Goal: Check status: Check status

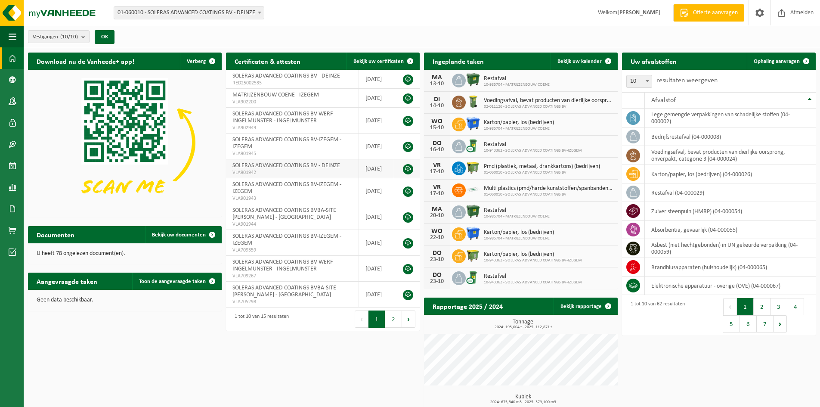
scroll to position [62, 0]
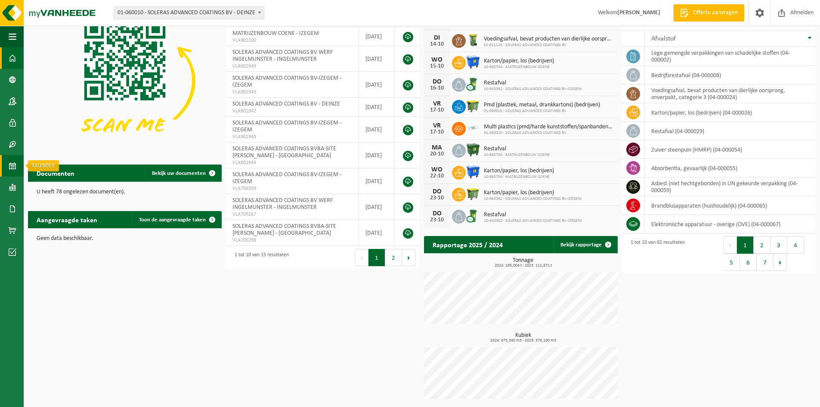
click at [7, 164] on link "Kalender" at bounding box center [12, 166] width 24 height 22
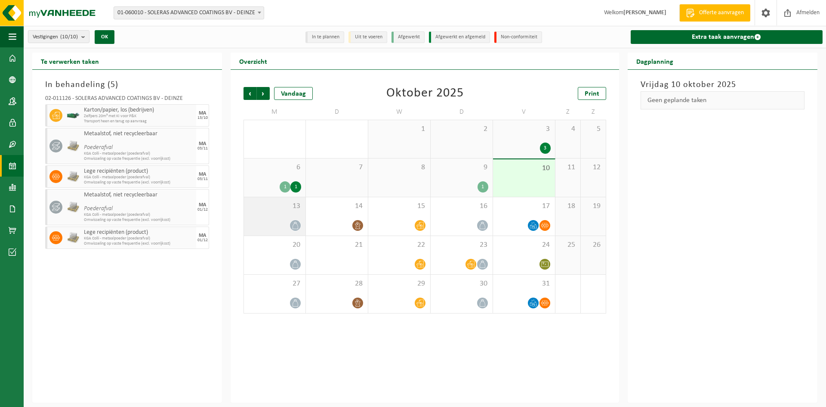
click at [269, 216] on div "13" at bounding box center [275, 216] width 62 height 38
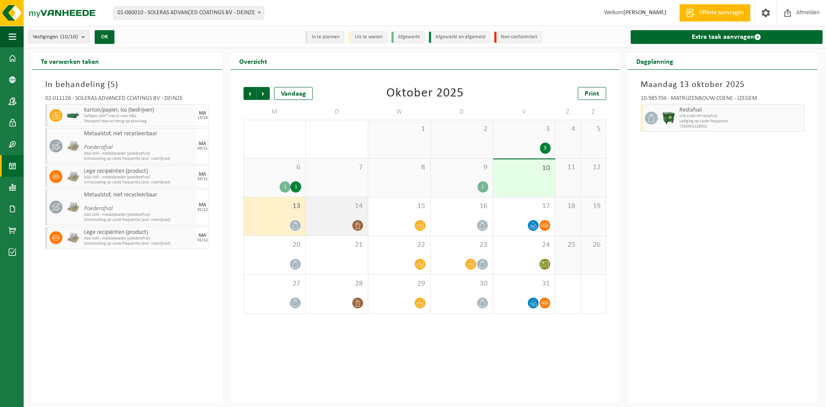
click at [331, 213] on div "14" at bounding box center [337, 216] width 62 height 38
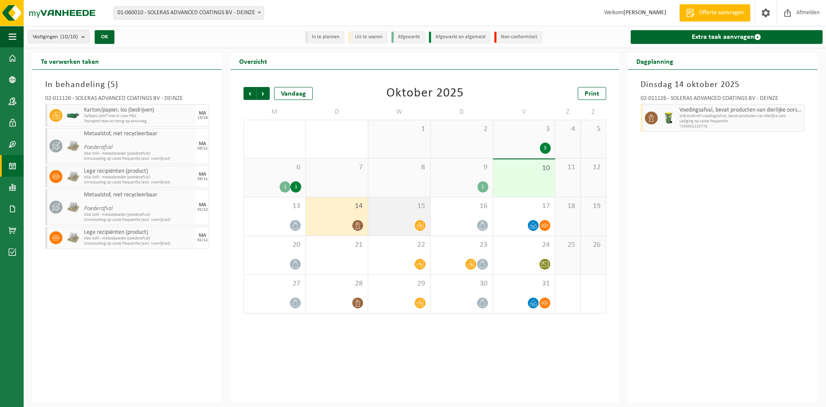
click at [405, 219] on div at bounding box center [399, 225] width 53 height 12
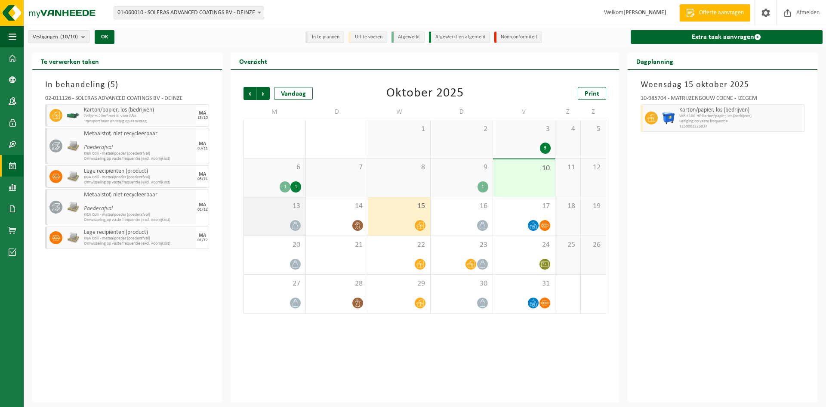
click at [251, 212] on div "13" at bounding box center [275, 216] width 62 height 38
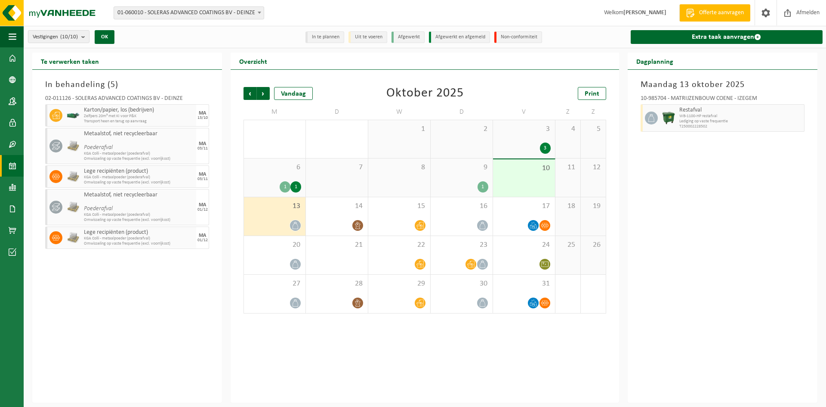
click at [262, 13] on span at bounding box center [259, 12] width 9 height 11
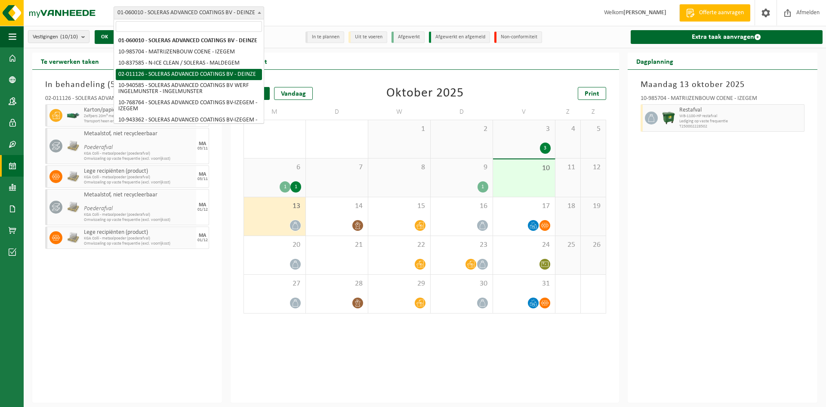
select select "2093"
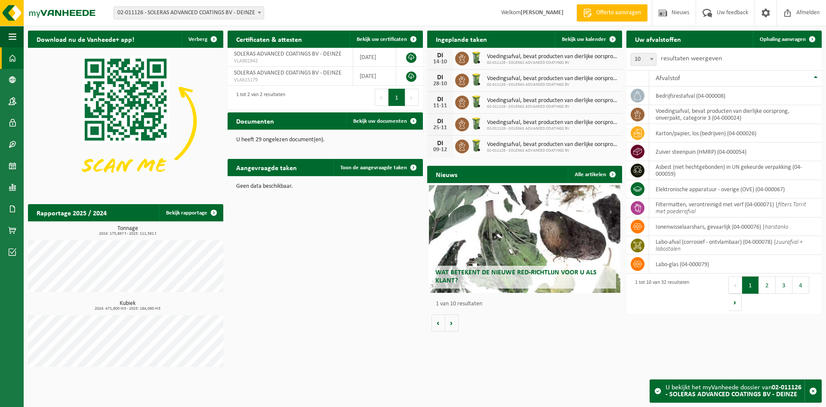
click at [259, 13] on b at bounding box center [259, 13] width 3 height 2
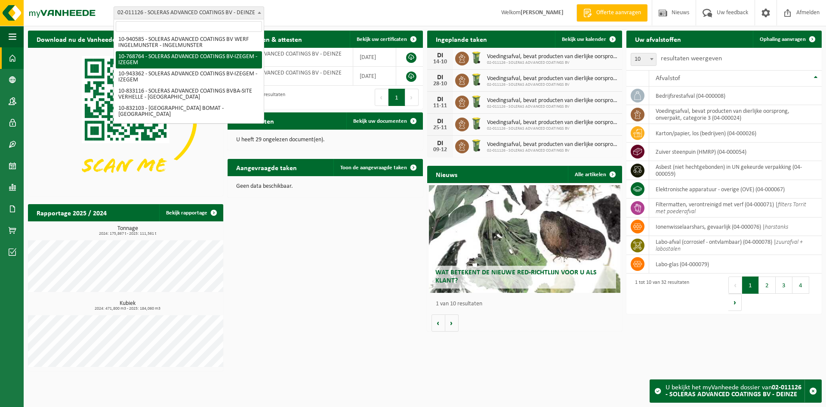
scroll to position [52, 0]
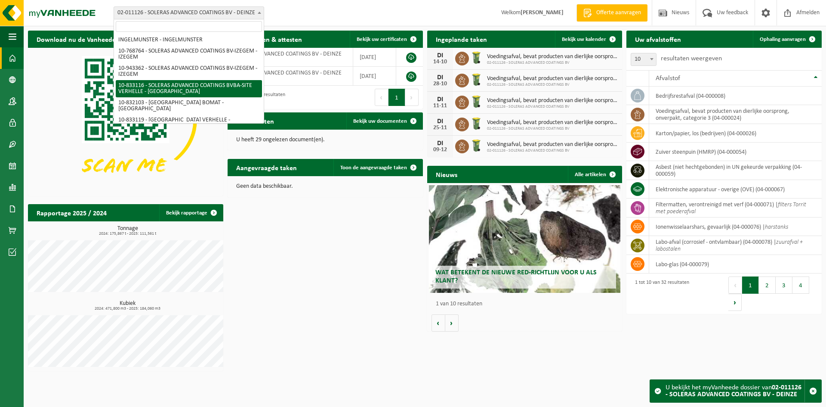
select select "89365"
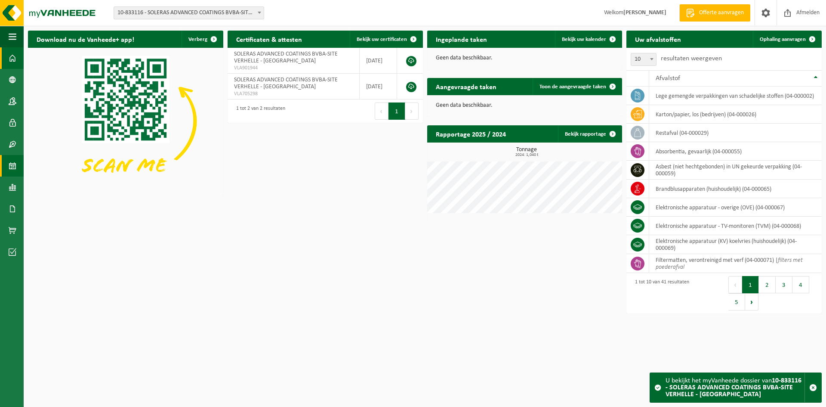
click at [12, 165] on span at bounding box center [13, 166] width 8 height 22
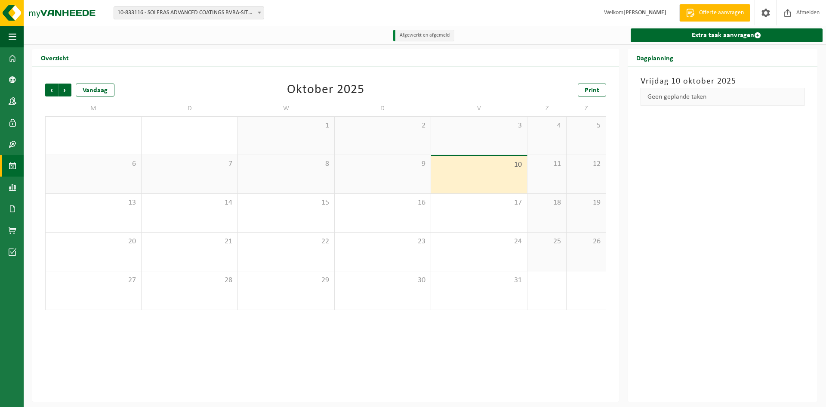
click at [257, 13] on span at bounding box center [259, 12] width 9 height 11
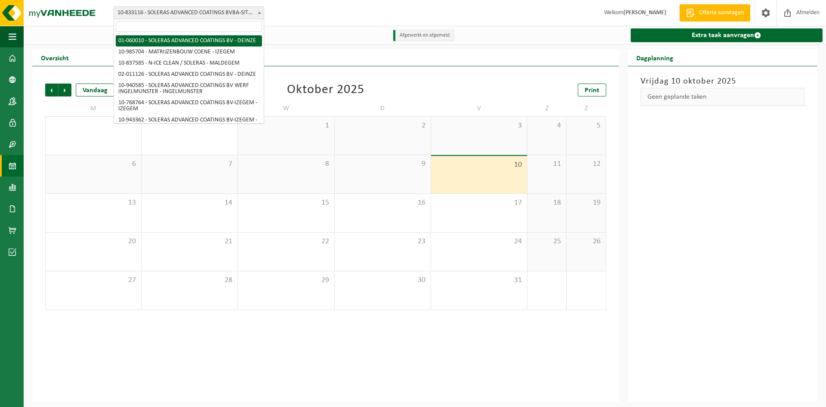
select select "394"
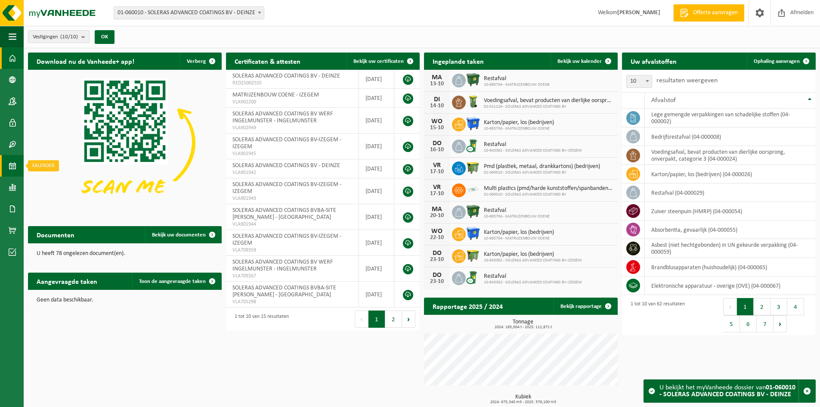
click at [11, 167] on span at bounding box center [13, 166] width 8 height 22
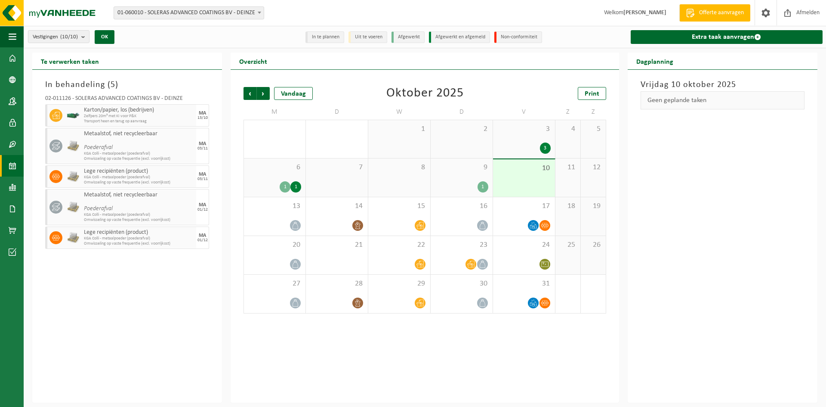
click at [261, 13] on b at bounding box center [259, 13] width 3 height 2
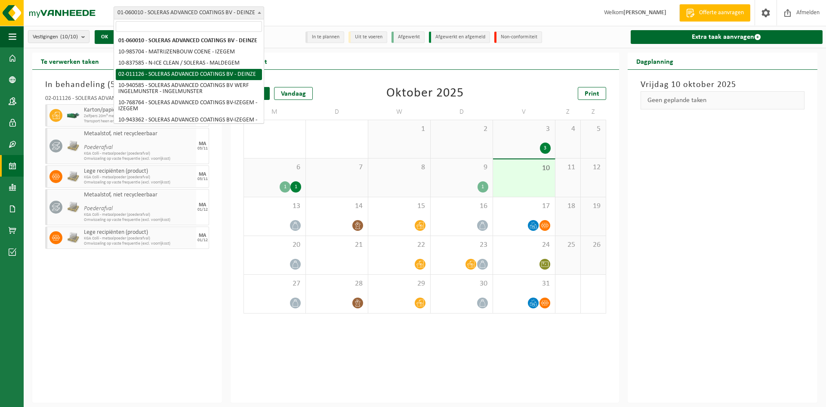
select select "2093"
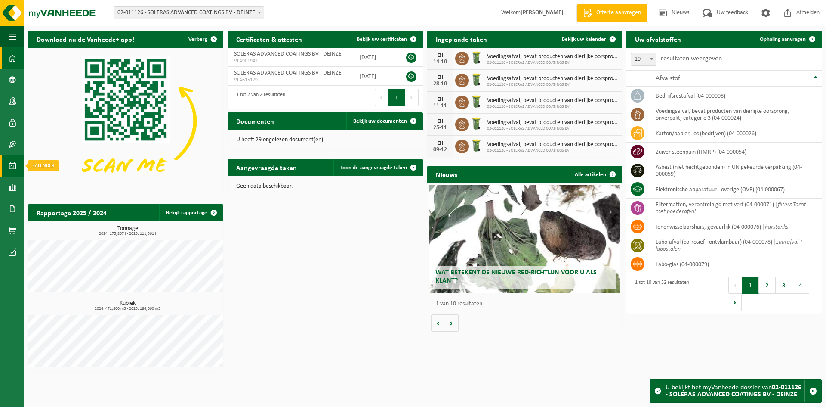
click at [12, 165] on span at bounding box center [13, 166] width 8 height 22
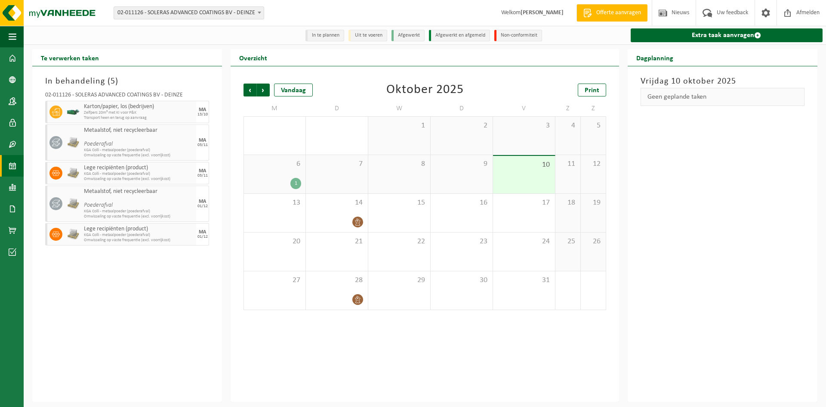
click at [259, 12] on b at bounding box center [259, 13] width 3 height 2
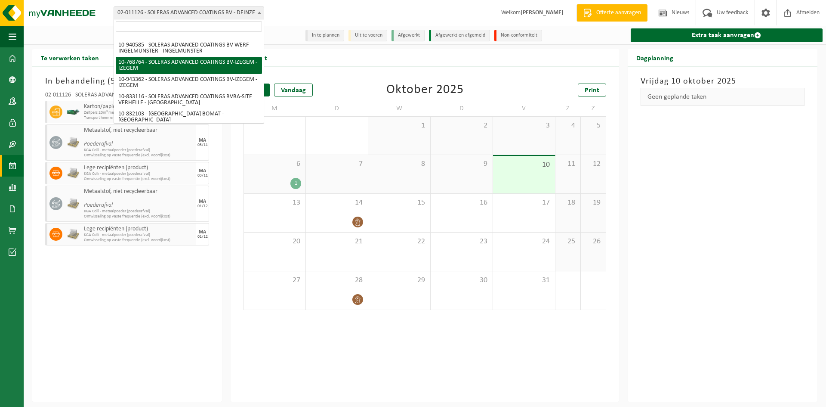
scroll to position [57, 0]
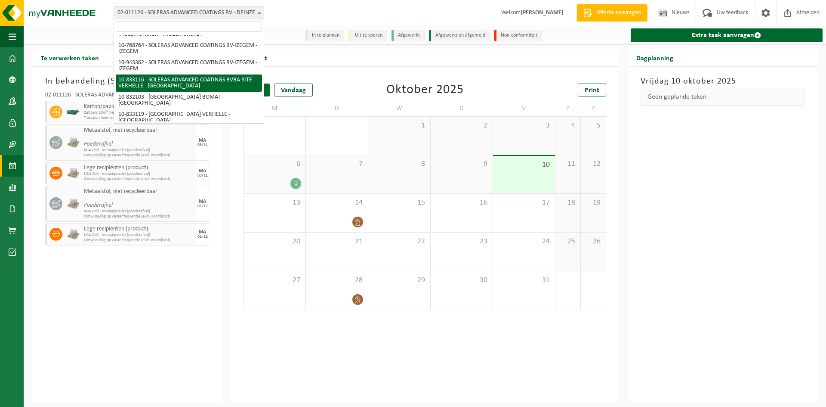
select select "89365"
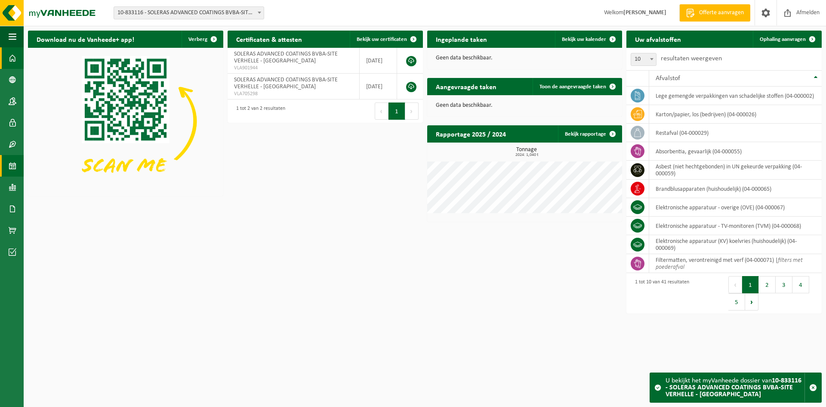
click at [17, 166] on link "Kalender" at bounding box center [12, 166] width 24 height 22
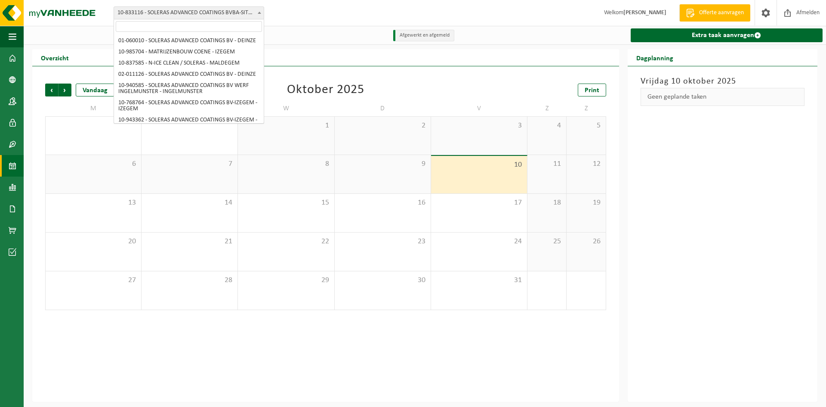
click at [256, 15] on span at bounding box center [259, 12] width 9 height 11
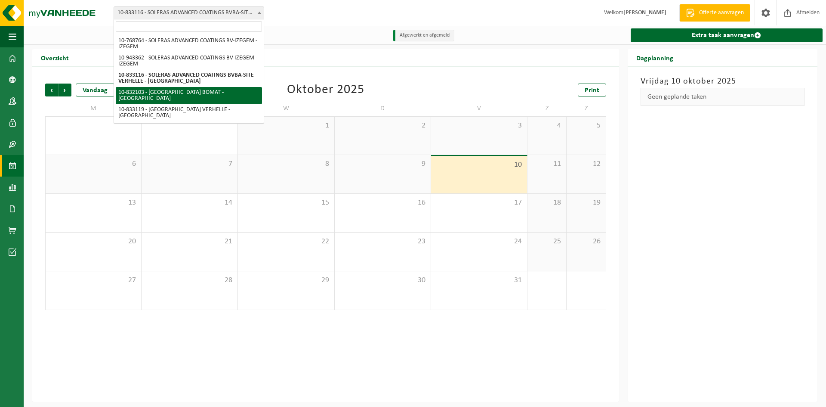
select select "88961"
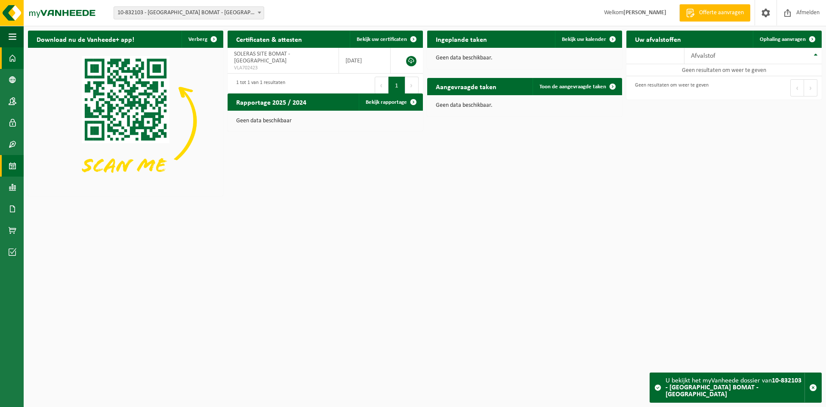
click at [15, 164] on span at bounding box center [13, 166] width 8 height 22
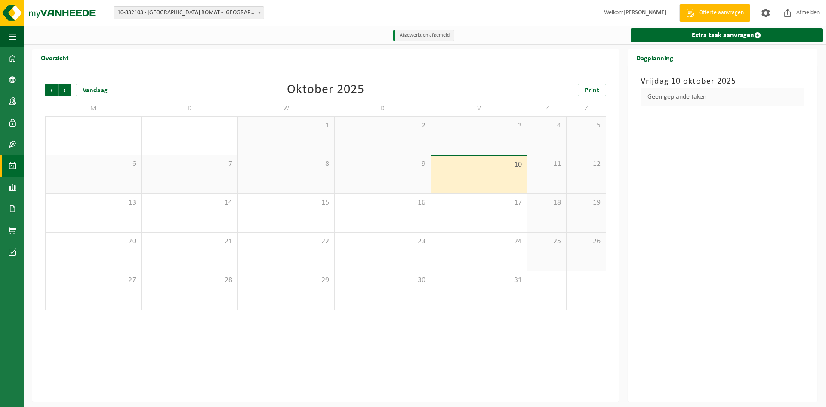
click at [261, 11] on span at bounding box center [259, 12] width 9 height 11
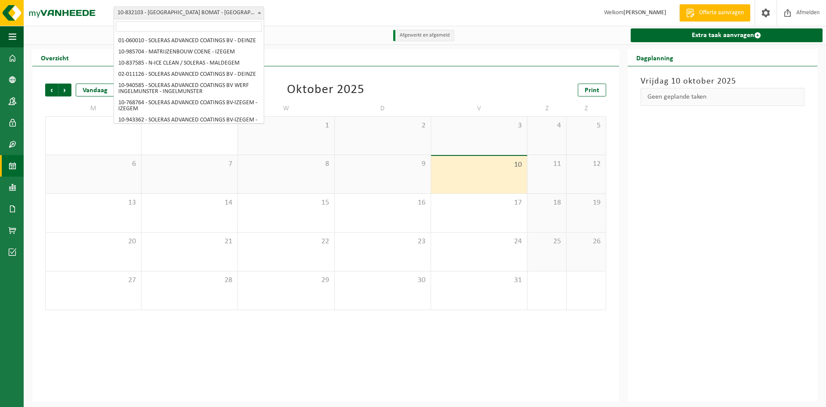
scroll to position [62, 0]
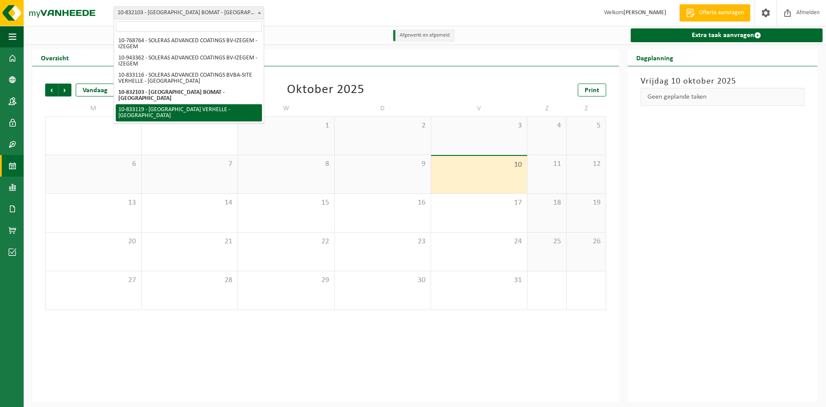
select select "89367"
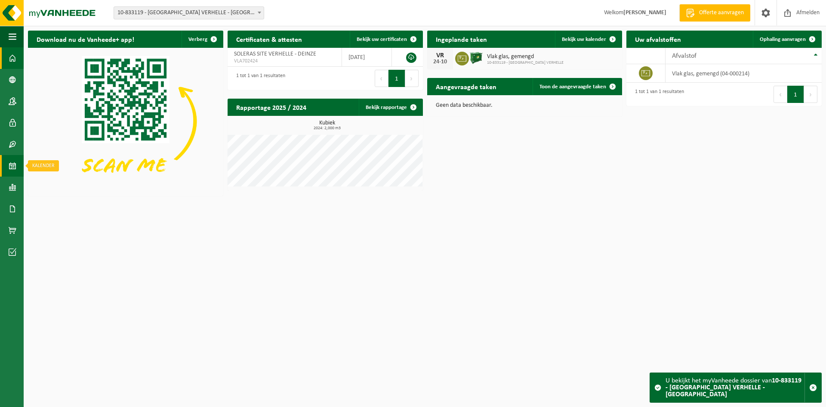
click at [9, 160] on span at bounding box center [13, 166] width 8 height 22
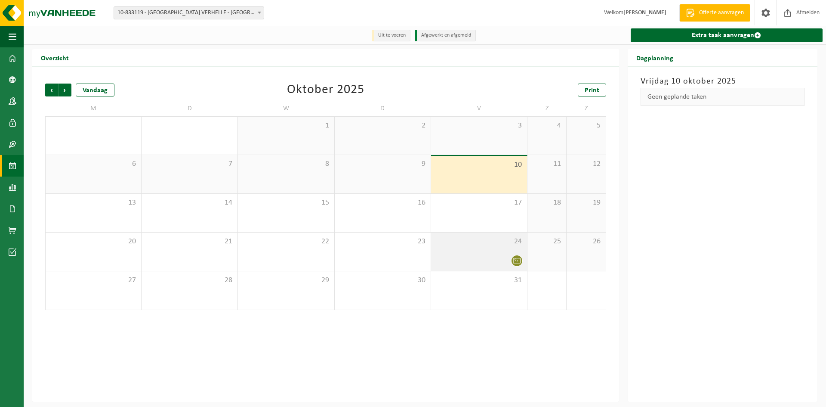
click at [513, 263] on span at bounding box center [517, 260] width 11 height 11
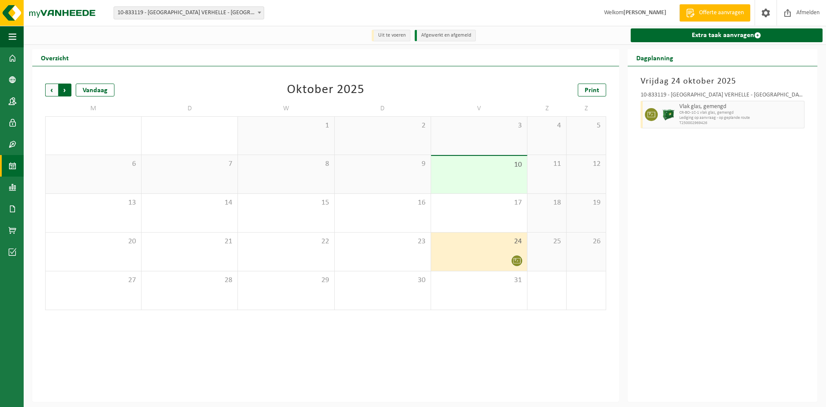
click at [53, 90] on span "Vorige" at bounding box center [51, 89] width 13 height 13
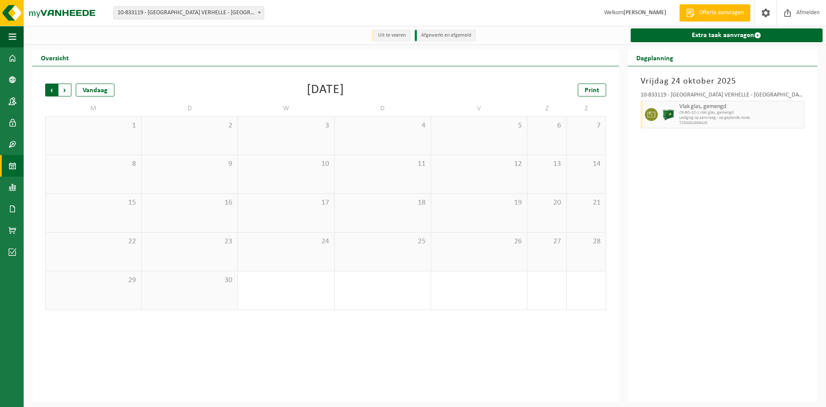
click at [68, 91] on span "Volgende" at bounding box center [65, 89] width 13 height 13
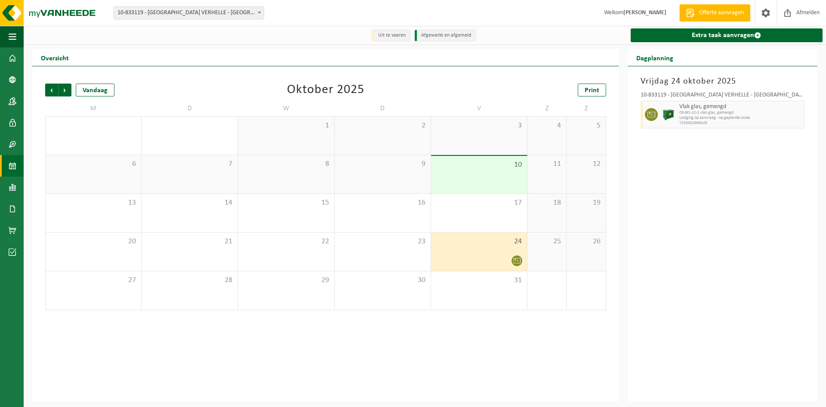
click at [257, 12] on span at bounding box center [259, 12] width 9 height 11
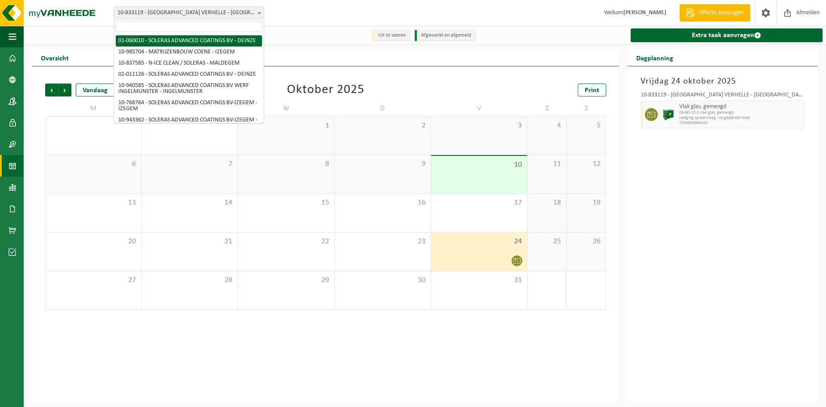
select select "394"
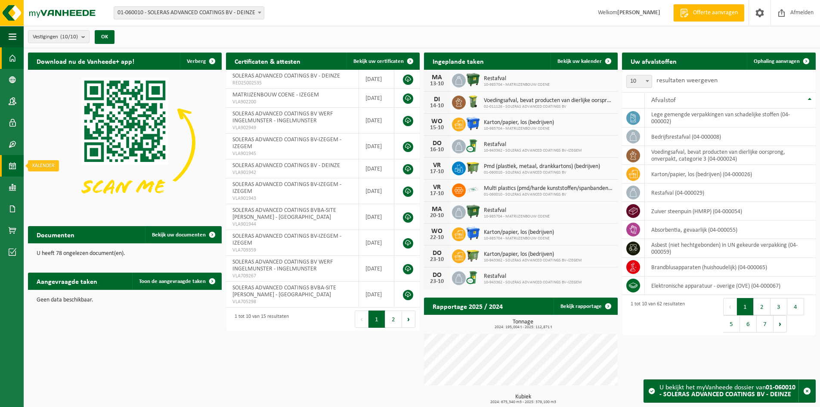
click at [9, 170] on span at bounding box center [13, 166] width 8 height 22
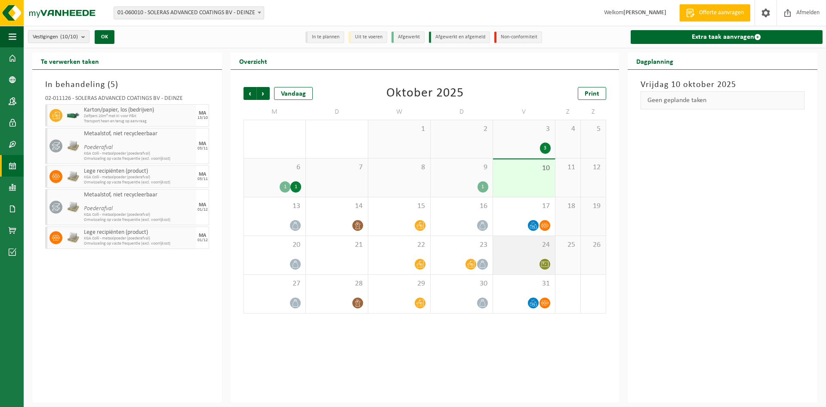
click at [536, 265] on div at bounding box center [523, 264] width 53 height 12
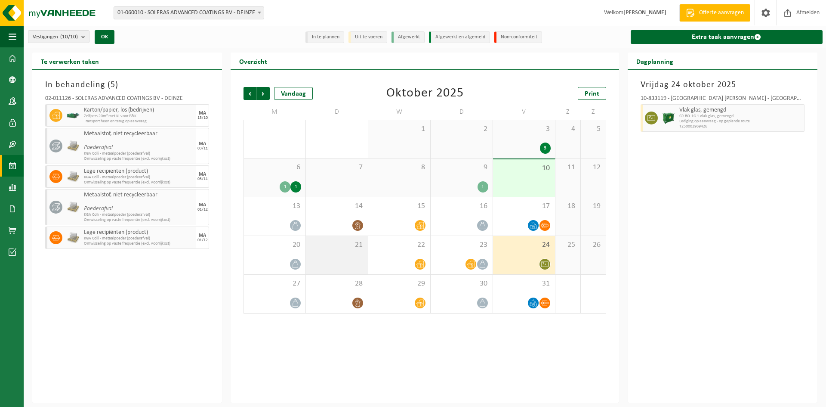
click at [323, 258] on div "21" at bounding box center [337, 255] width 62 height 38
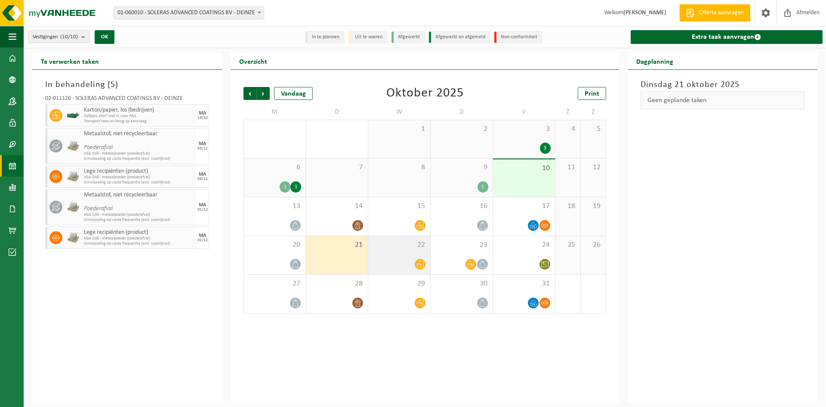
click at [398, 259] on div at bounding box center [399, 264] width 53 height 12
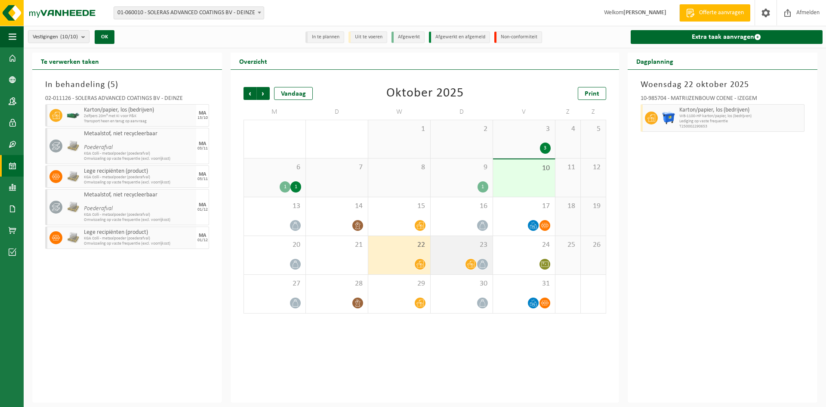
click at [453, 254] on div "23" at bounding box center [462, 255] width 62 height 38
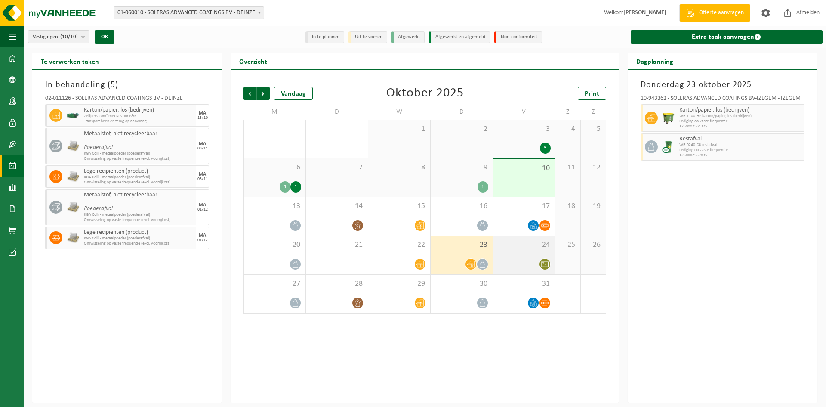
click at [524, 254] on div "24" at bounding box center [524, 255] width 62 height 38
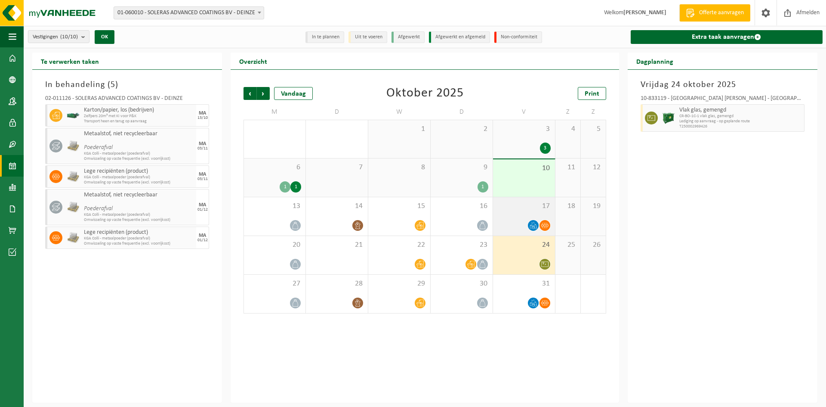
click at [508, 220] on div at bounding box center [523, 225] width 53 height 12
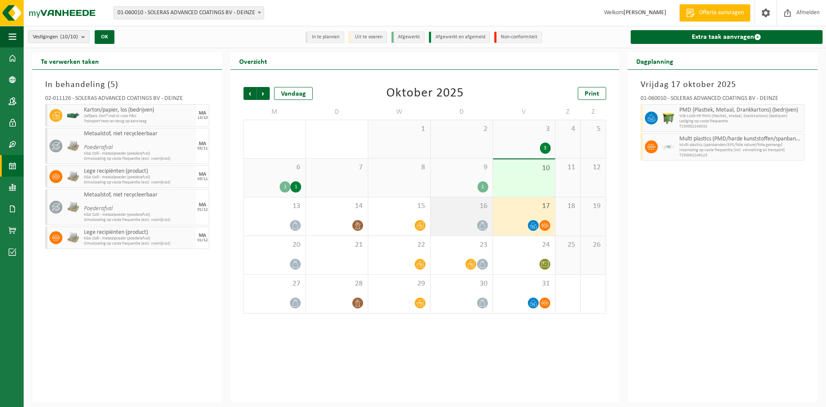
click at [452, 212] on div "16" at bounding box center [462, 216] width 62 height 38
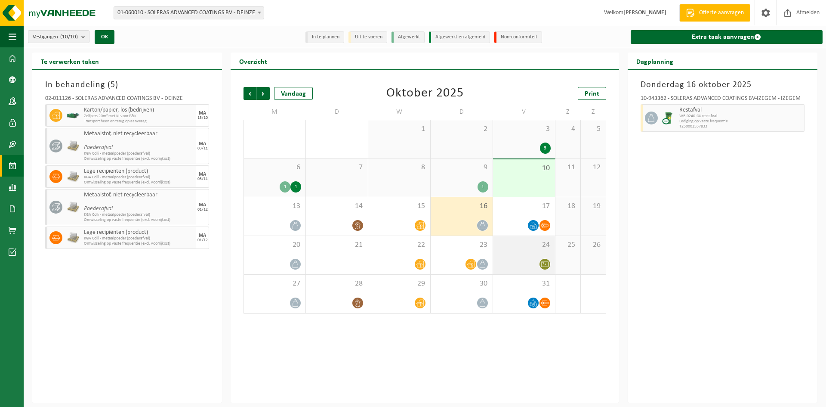
click at [508, 249] on div "24" at bounding box center [524, 255] width 62 height 38
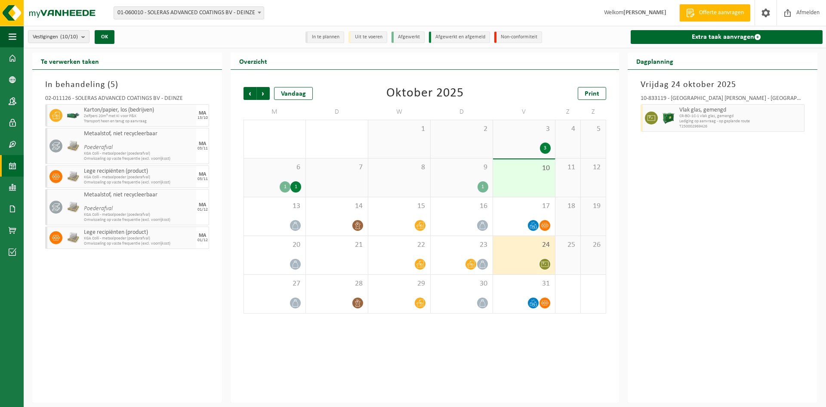
click at [517, 180] on div "10" at bounding box center [524, 177] width 62 height 37
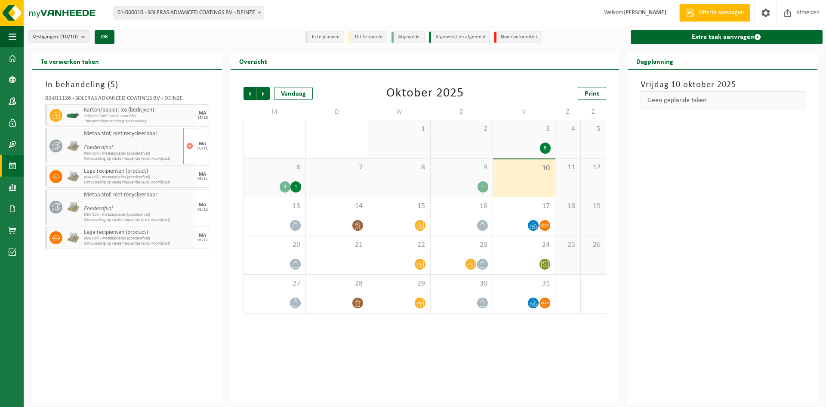
click at [89, 142] on span "Poederafval" at bounding box center [132, 144] width 97 height 14
